Goal: Use online tool/utility: Use online tool/utility

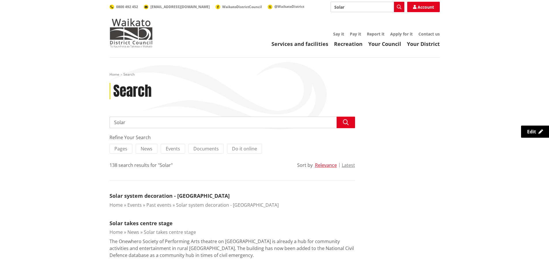
drag, startPoint x: 365, startPoint y: 9, endPoint x: 282, endPoint y: 8, distance: 83.6
click at [282, 8] on div "Search Solar Search Account 0800 492 452 [EMAIL_ADDRESS][DOMAIN_NAME] WaikatoDi…" at bounding box center [275, 7] width 330 height 10
type input "direct debit calendar"
click at [397, 9] on icon "button" at bounding box center [399, 7] width 5 height 5
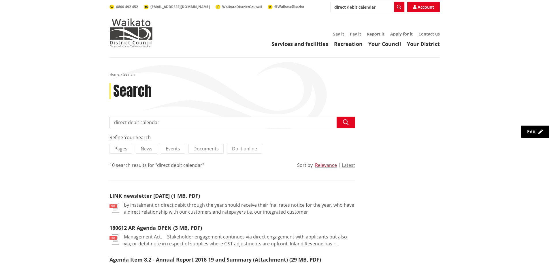
drag, startPoint x: 374, startPoint y: 6, endPoint x: 365, endPoint y: 5, distance: 9.3
click at [365, 5] on input "direct debit calendar" at bounding box center [368, 7] width 74 height 10
click at [365, 19] on div "Direct debit calculator" at bounding box center [367, 17] width 73 height 10
type input "Direct debit calculator"
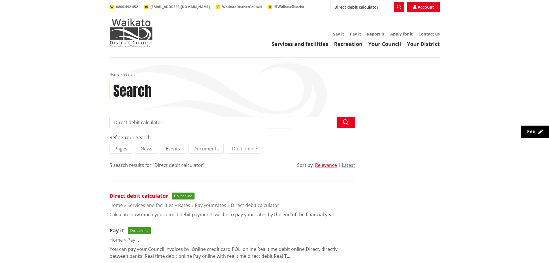
click at [140, 195] on link "Direct debit calculator" at bounding box center [139, 195] width 59 height 7
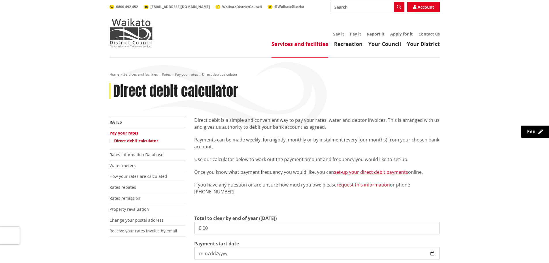
scroll to position [86, 0]
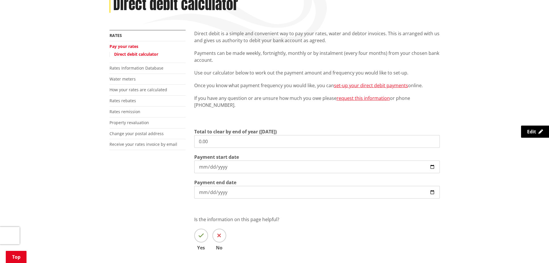
drag, startPoint x: 252, startPoint y: 143, endPoint x: 193, endPoint y: 144, distance: 59.7
click at [193, 144] on div "Direct debit is a simple and convenient way to pay your rates, water and debtor…" at bounding box center [317, 148] width 254 height 237
click at [70, 95] on div "Home Services and facilities Rates Pay your rates Direct debit calculator Direc…" at bounding box center [274, 130] width 549 height 319
drag, startPoint x: 226, startPoint y: 140, endPoint x: 181, endPoint y: 139, distance: 45.5
click at [181, 139] on div "More from this section Rates Pay your rates Direct debit calculator Rates Infor…" at bounding box center [274, 148] width 339 height 237
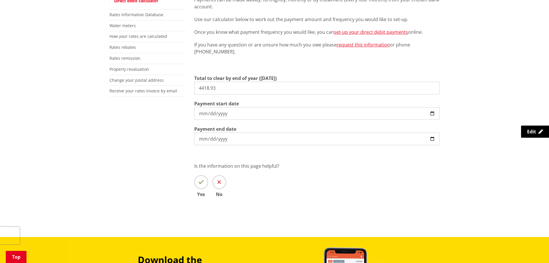
scroll to position [202, 0]
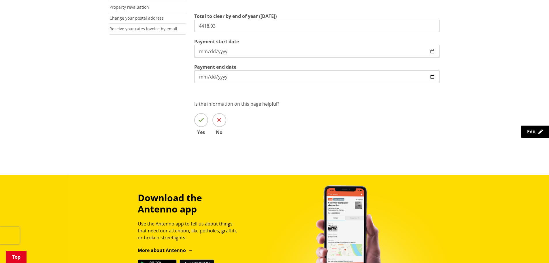
type input "4,418.93"
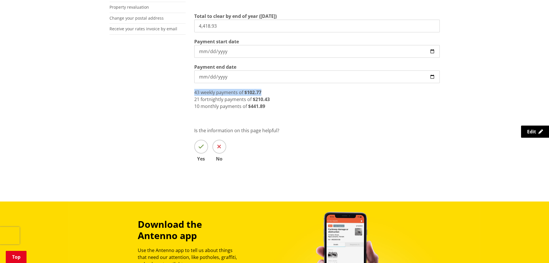
drag, startPoint x: 262, startPoint y: 92, endPoint x: 192, endPoint y: 89, distance: 70.1
click at [191, 89] on div "Direct debit is a simple and convenient way to pay your rates, water and debtor…" at bounding box center [317, 46] width 254 height 263
copy div "43 weekly payments of $102.77"
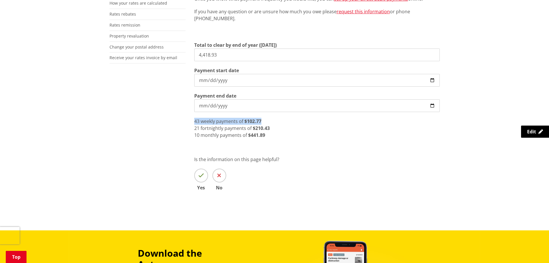
scroll to position [144, 0]
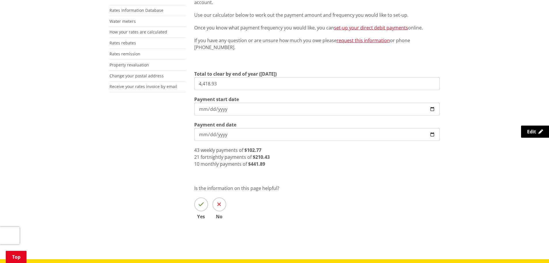
drag, startPoint x: 222, startPoint y: 82, endPoint x: 182, endPoint y: 86, distance: 39.3
click at [182, 86] on div "More from this section Rates Pay your rates Direct debit calculator Rates Infor…" at bounding box center [274, 103] width 339 height 263
drag, startPoint x: 289, startPoint y: 72, endPoint x: 193, endPoint y: 75, distance: 96.3
click at [193, 75] on div "Direct debit is a simple and convenient way to pay your rates, water and debtor…" at bounding box center [317, 103] width 254 height 263
copy label "Total to clear by end of year (30 June)"
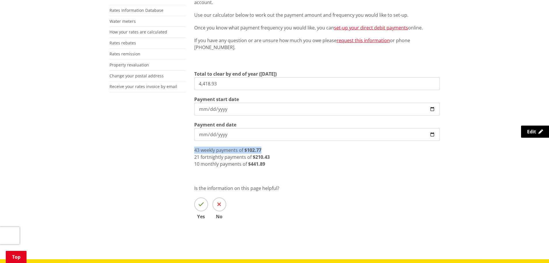
drag, startPoint x: 194, startPoint y: 150, endPoint x: 265, endPoint y: 149, distance: 71.2
click at [265, 149] on div "Direct debit is a simple and convenient way to pay your rates, water and debtor…" at bounding box center [317, 103] width 254 height 263
copy div "43 weekly payments of $102.77"
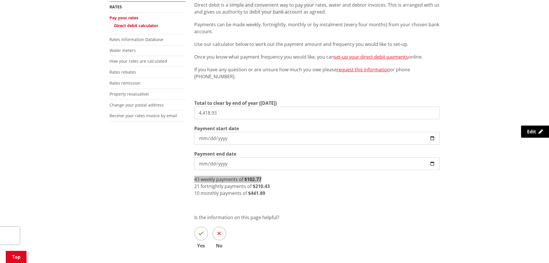
scroll to position [115, 0]
click at [230, 138] on input "2025-09-04" at bounding box center [317, 137] width 246 height 13
click at [410, 139] on input "2025-09-04" at bounding box center [317, 137] width 246 height 13
click at [212, 136] on input "Payment start date" at bounding box center [317, 137] width 246 height 13
type input "2025-09-07"
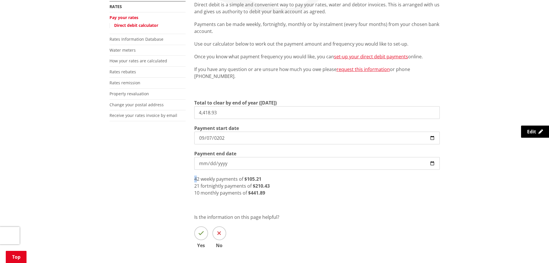
drag, startPoint x: 194, startPoint y: 179, endPoint x: 197, endPoint y: 177, distance: 3.5
click at [197, 177] on span "42" at bounding box center [196, 179] width 5 height 6
click at [204, 163] on input "2026-06-30" at bounding box center [317, 163] width 246 height 13
type input "2026-06-20"
click at [203, 163] on input "Payment end date" at bounding box center [317, 163] width 246 height 13
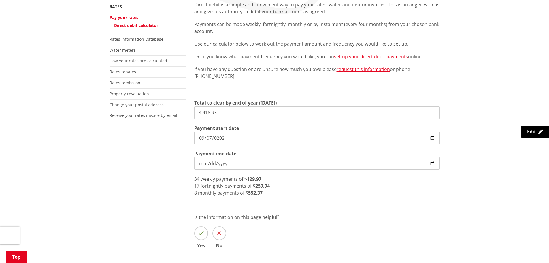
type input "2026-05-20"
drag, startPoint x: 261, startPoint y: 178, endPoint x: 243, endPoint y: 179, distance: 17.9
click at [243, 179] on div "36 weekly payments of $122.75" at bounding box center [317, 178] width 246 height 7
